Goal: Contribute content: Add original content to the website for others to see

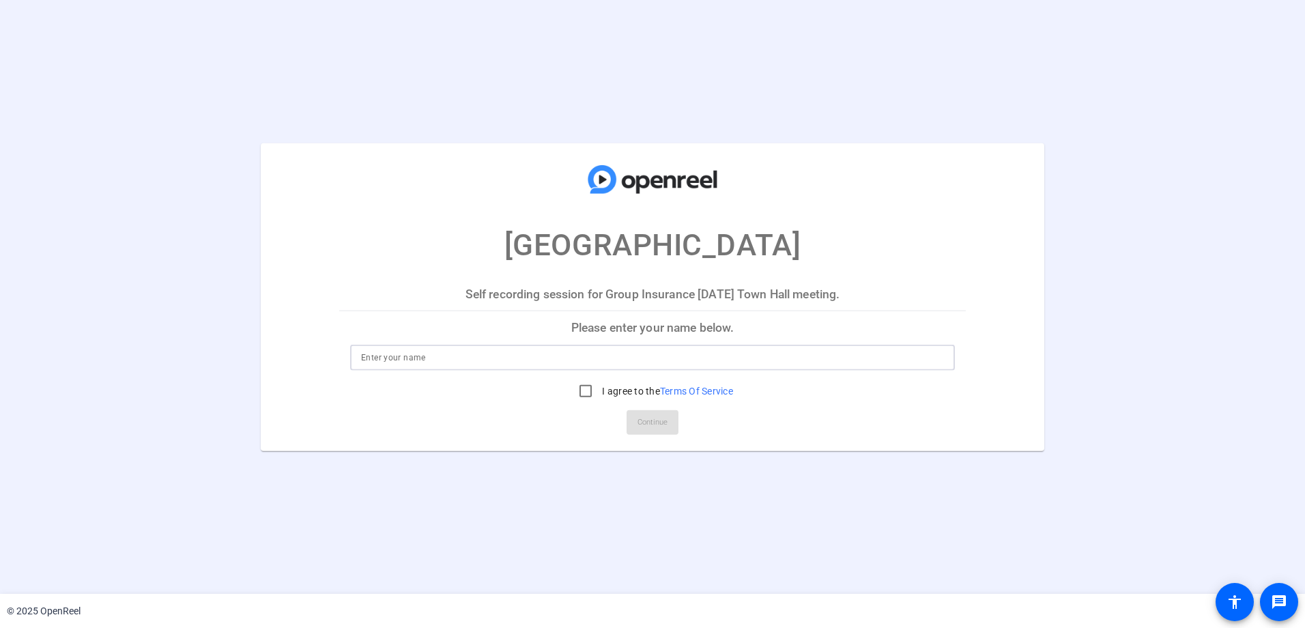
click at [411, 351] on input at bounding box center [652, 357] width 583 height 16
type input "[PERSON_NAME]"
click at [580, 389] on input "I agree to the Terms Of Service" at bounding box center [585, 390] width 27 height 27
checkbox input "true"
click at [655, 423] on span "Continue" at bounding box center [652, 422] width 30 height 20
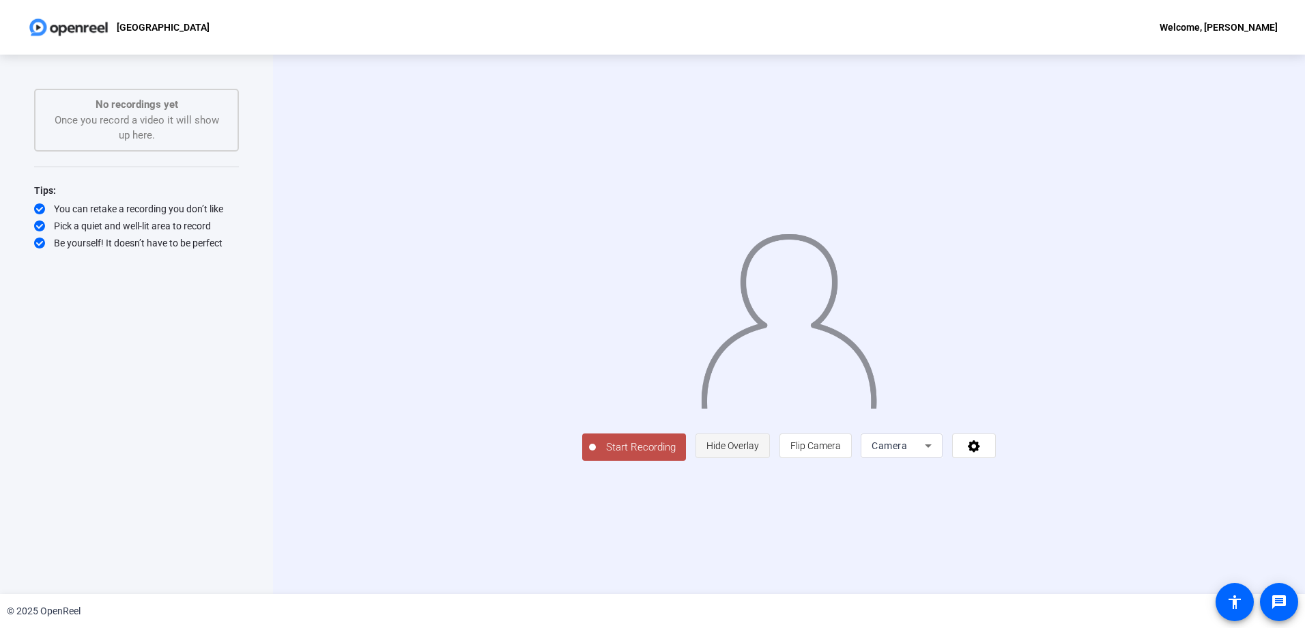
click at [759, 451] on span "Hide Overlay" at bounding box center [732, 445] width 53 height 11
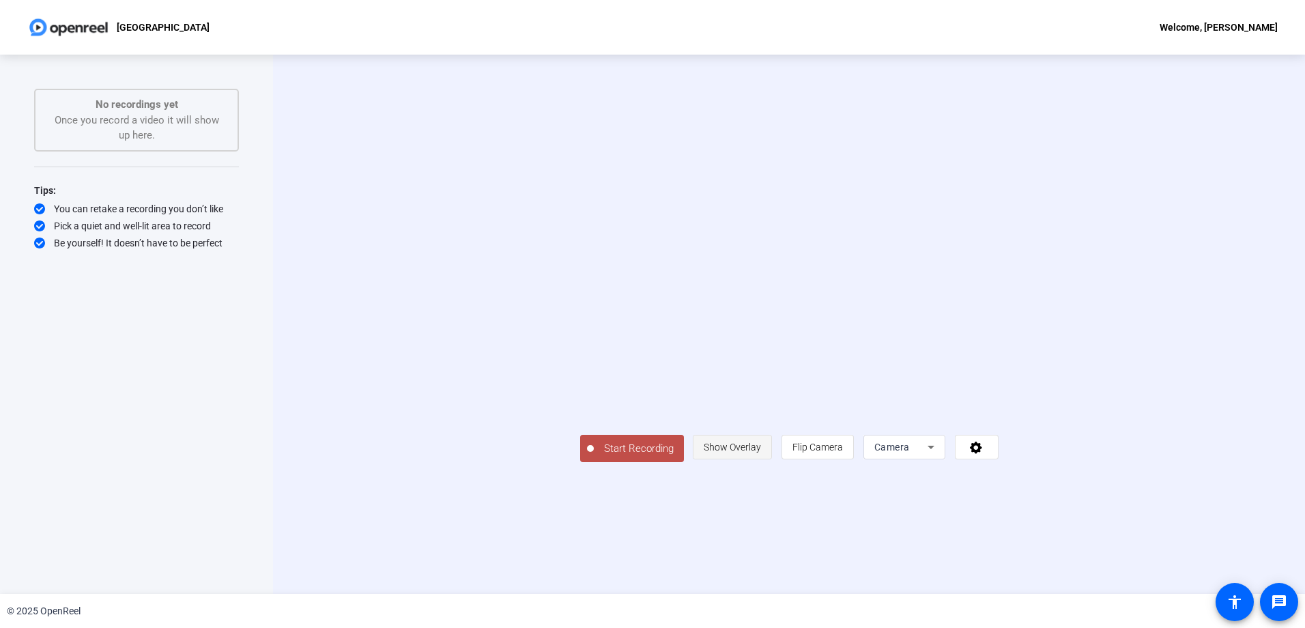
click at [761, 452] on span "Show Overlay" at bounding box center [732, 447] width 57 height 11
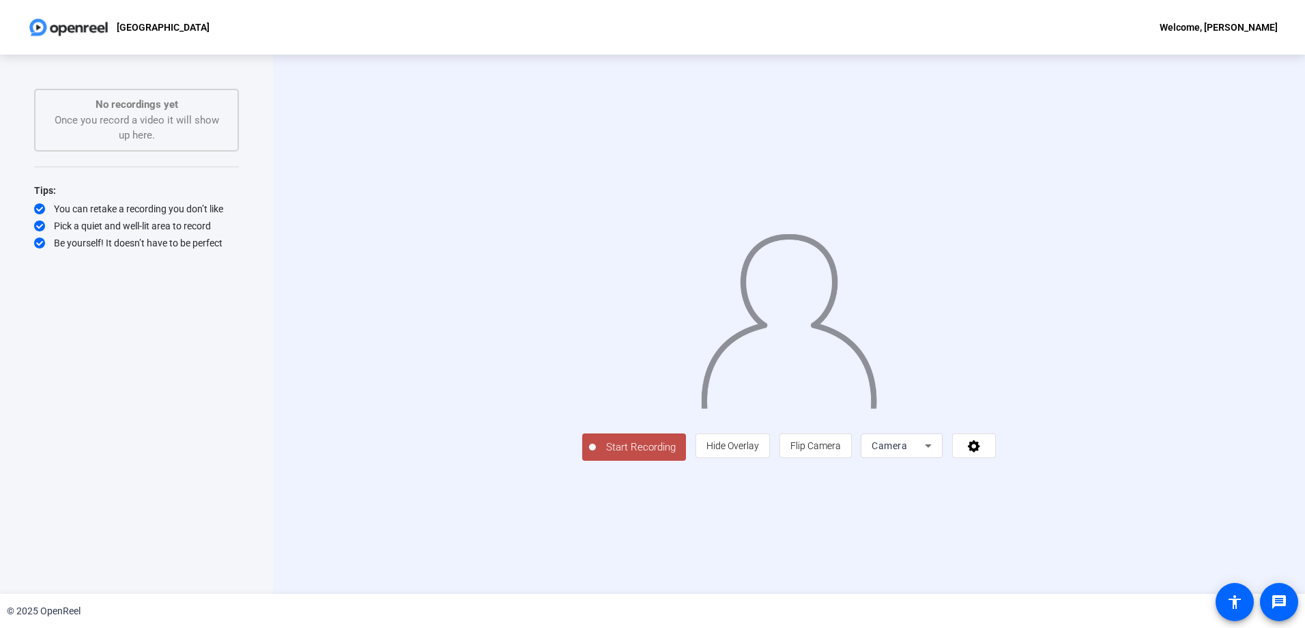
click at [907, 451] on span "Camera" at bounding box center [889, 445] width 35 height 11
click at [1056, 538] on div at bounding box center [652, 314] width 1305 height 628
click at [980, 452] on icon at bounding box center [974, 446] width 12 height 12
click at [1144, 540] on div at bounding box center [652, 314] width 1305 height 628
